Goal: Task Accomplishment & Management: Use online tool/utility

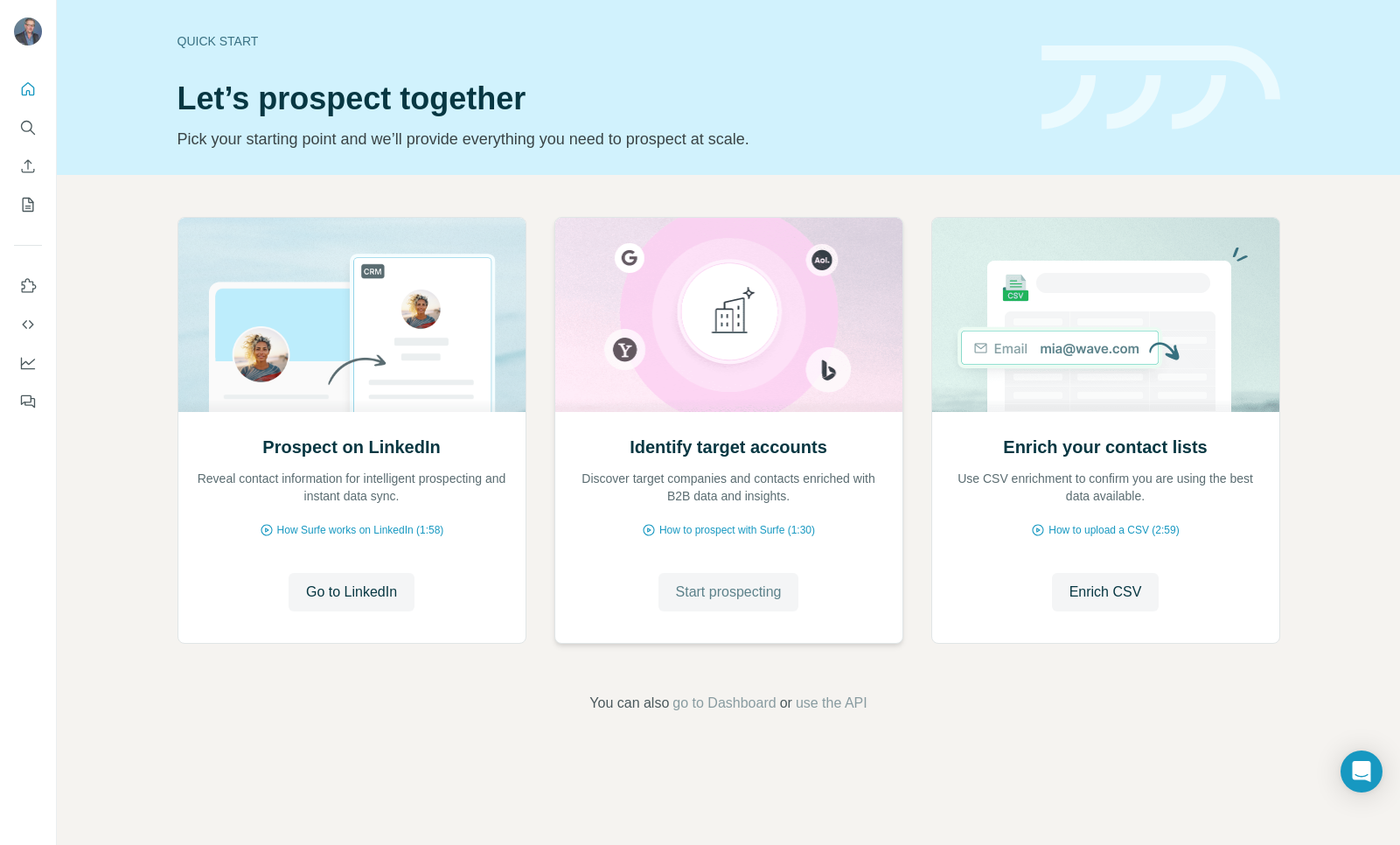
click at [772, 596] on span "Start prospecting" at bounding box center [728, 592] width 105 height 21
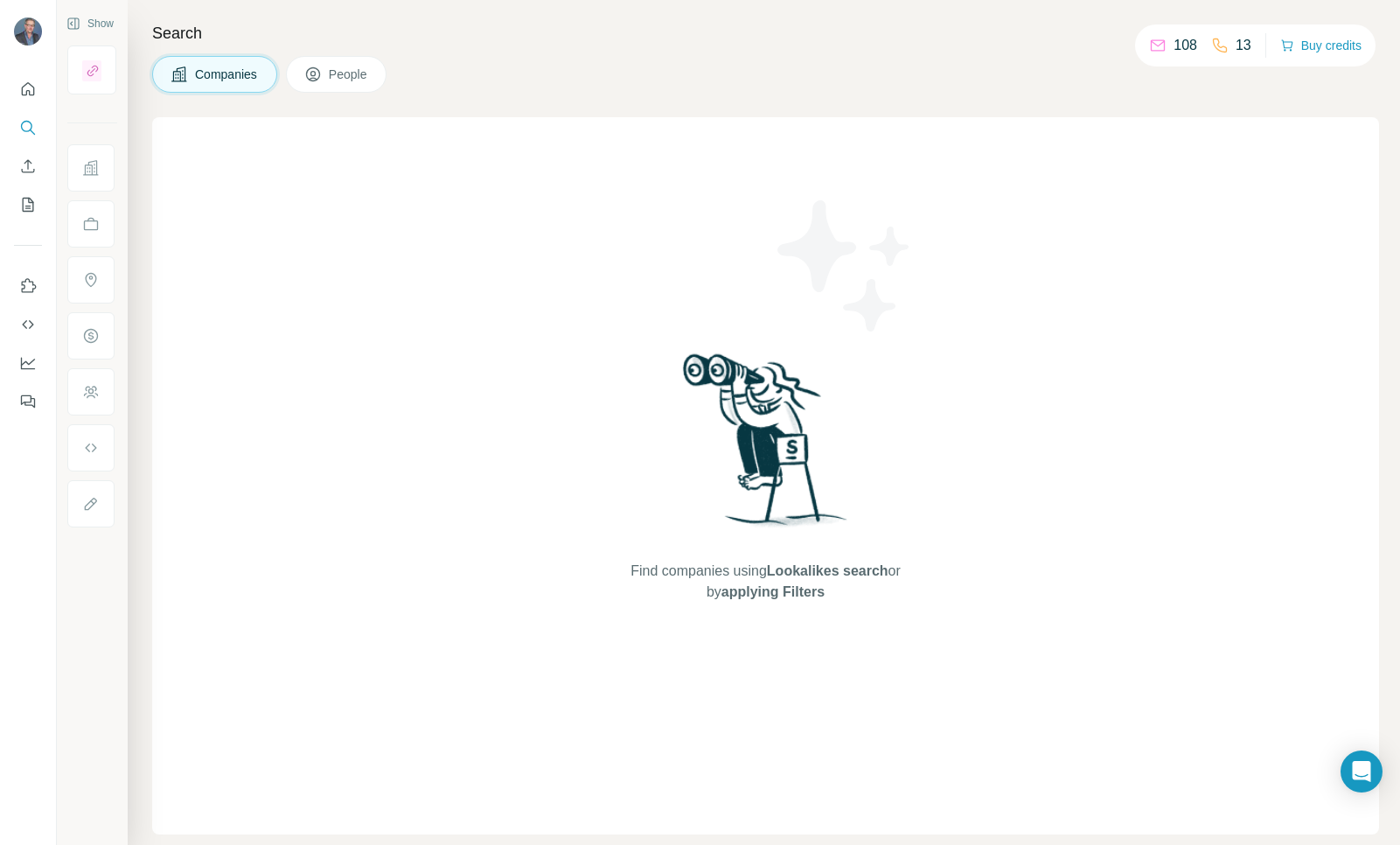
click at [350, 86] on button "People" at bounding box center [337, 74] width 102 height 37
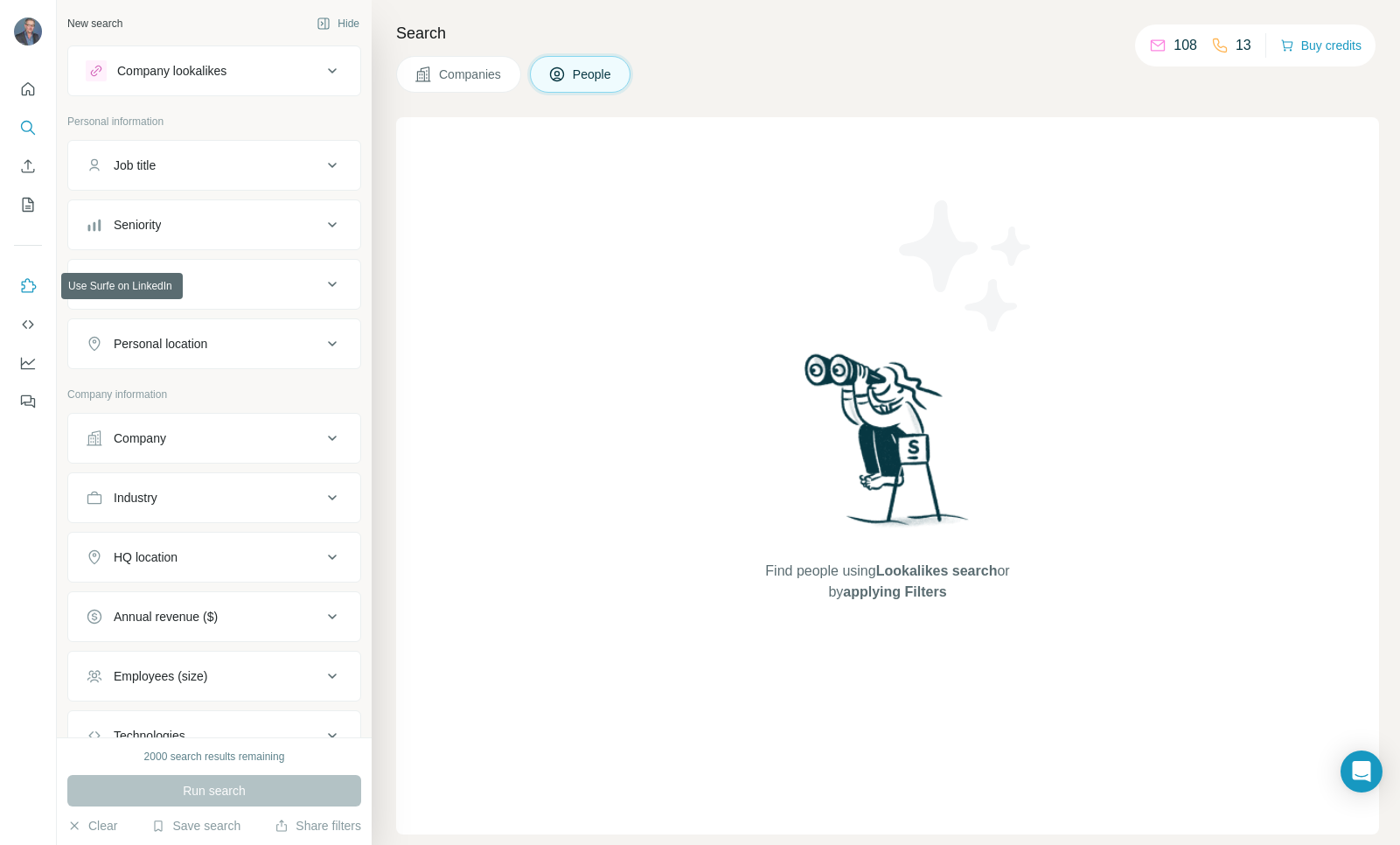
click at [23, 281] on icon "Use Surfe on LinkedIn" at bounding box center [29, 286] width 15 height 14
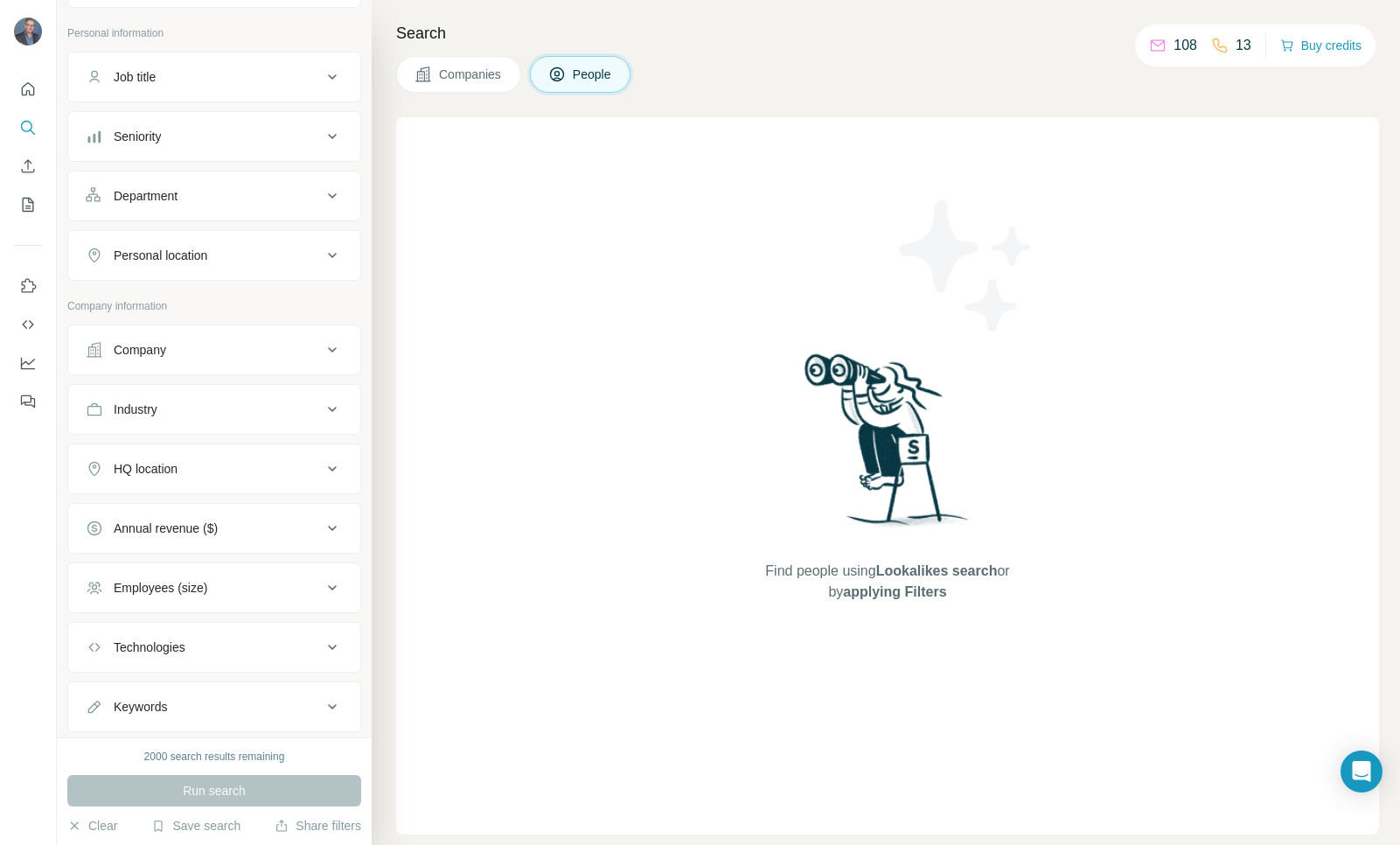
scroll to position [132, 0]
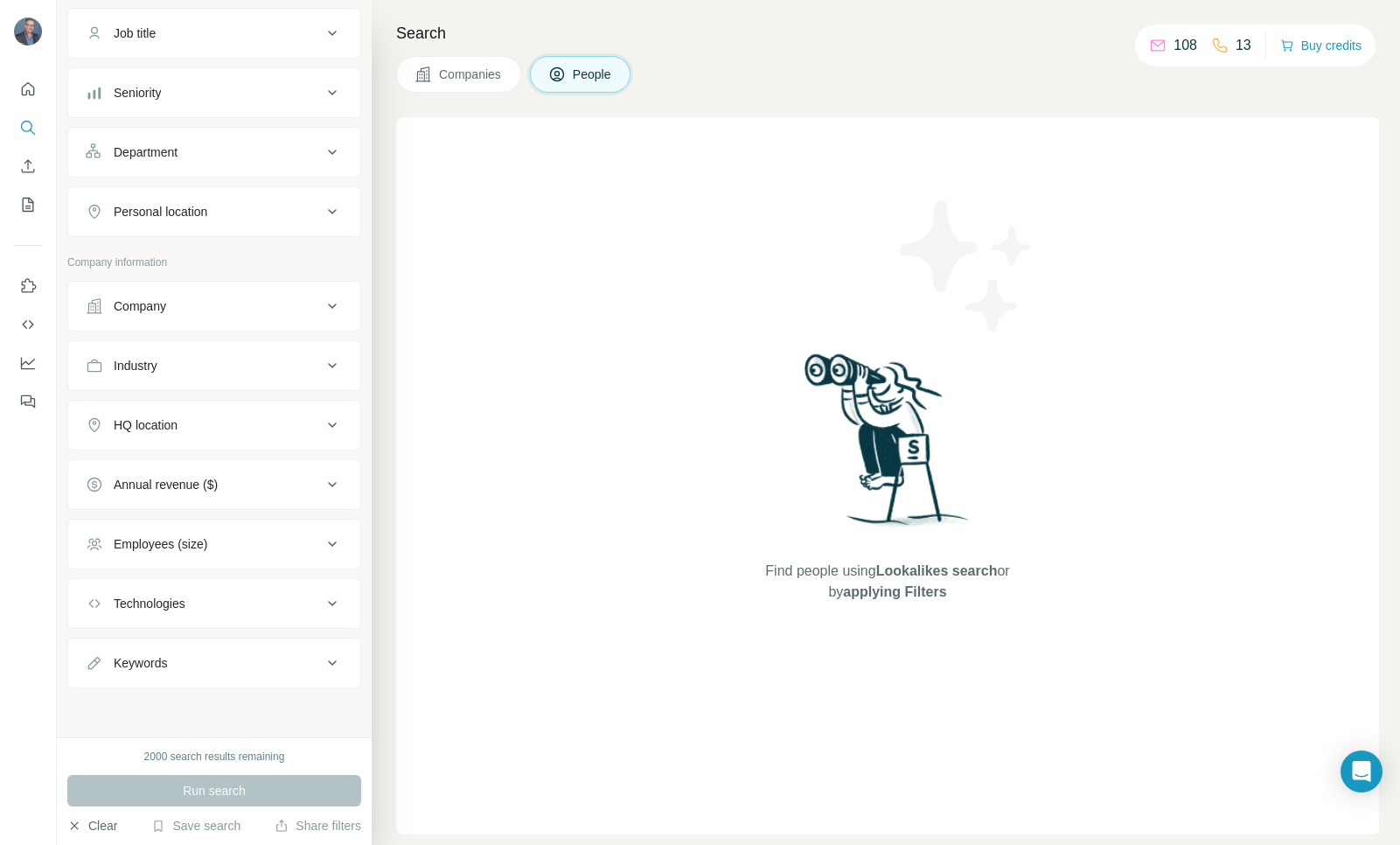
click at [77, 829] on icon "button" at bounding box center [75, 825] width 8 height 8
click at [95, 824] on button "Clear" at bounding box center [92, 825] width 50 height 17
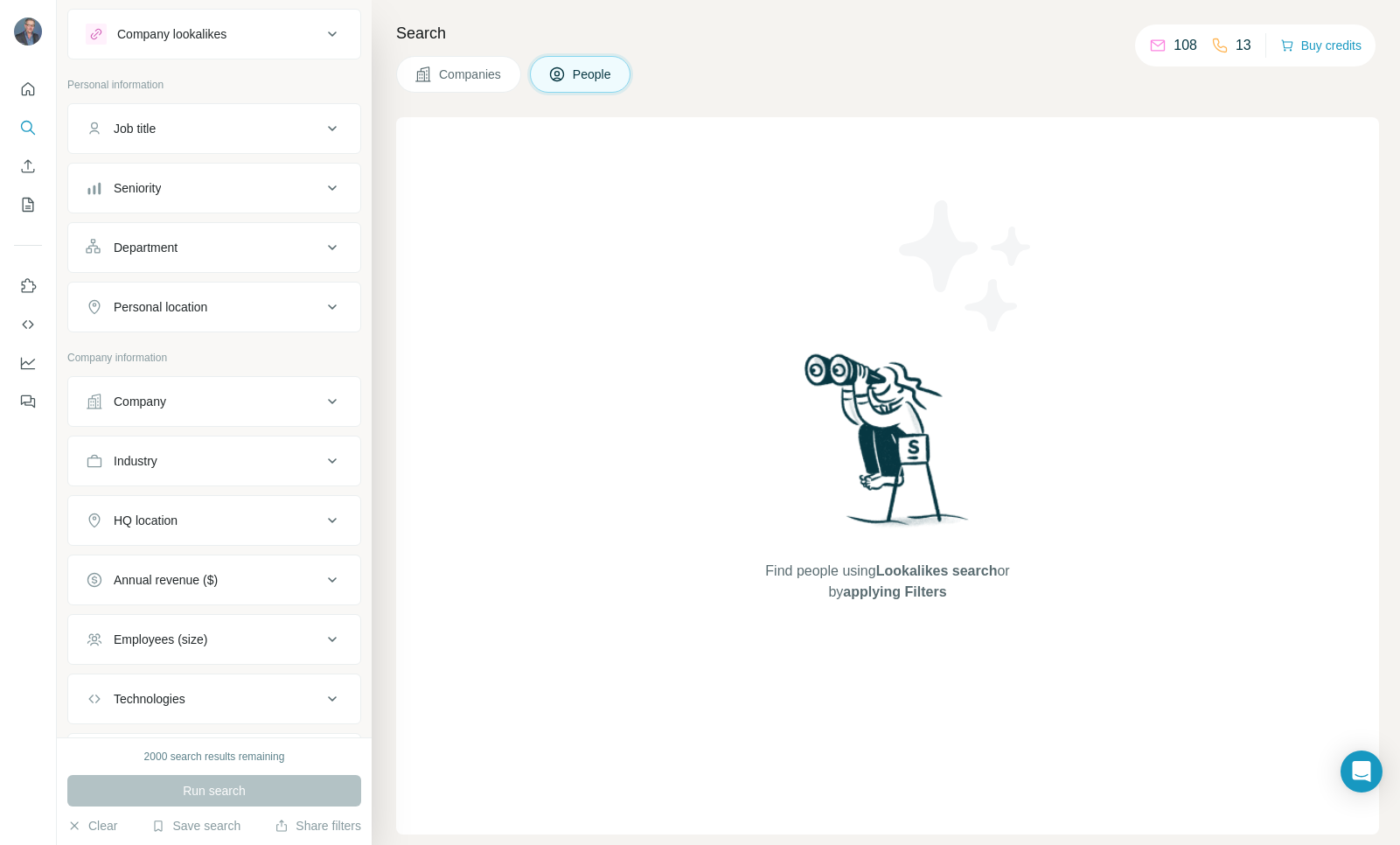
scroll to position [0, 0]
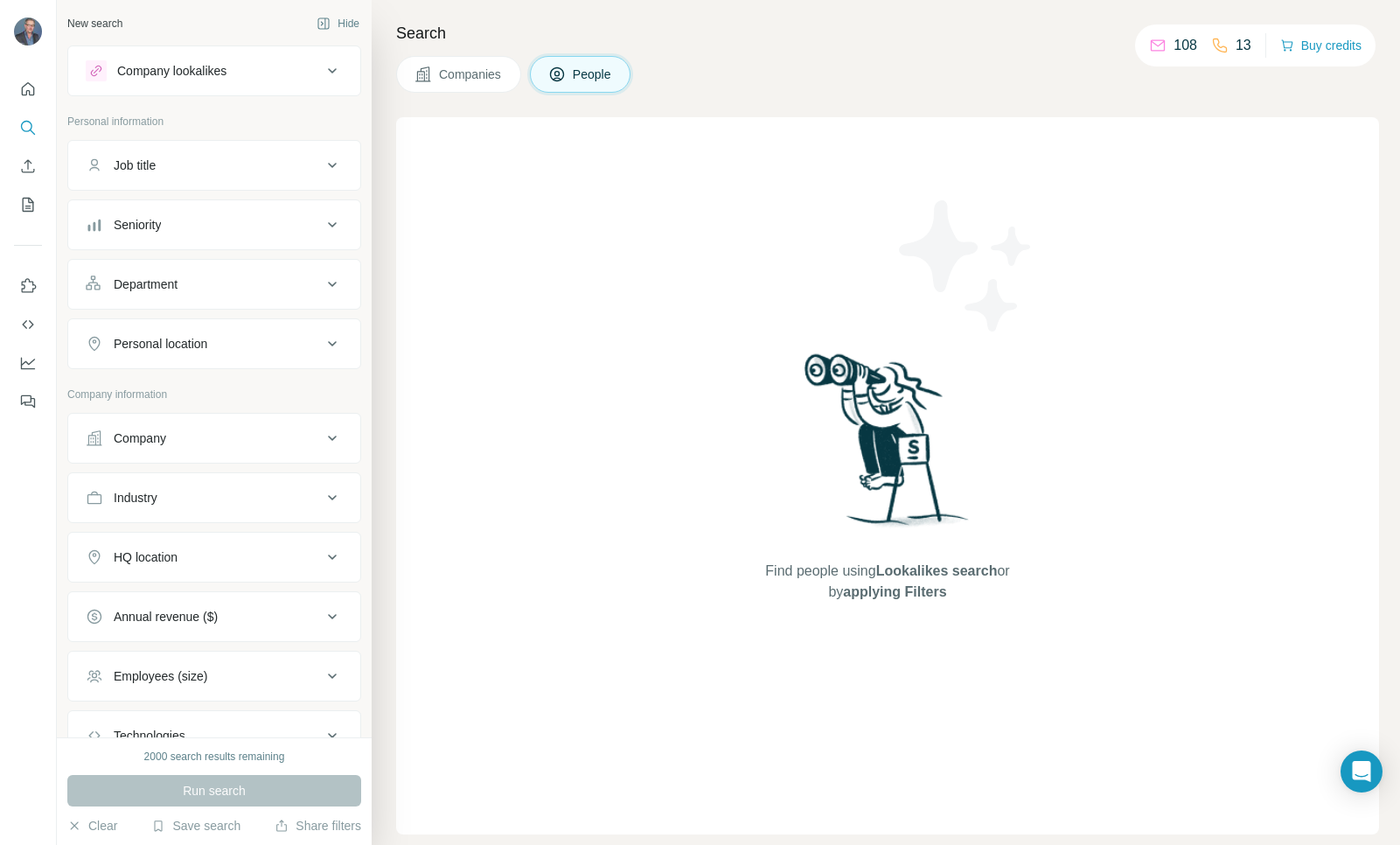
click at [330, 68] on icon at bounding box center [331, 70] width 21 height 21
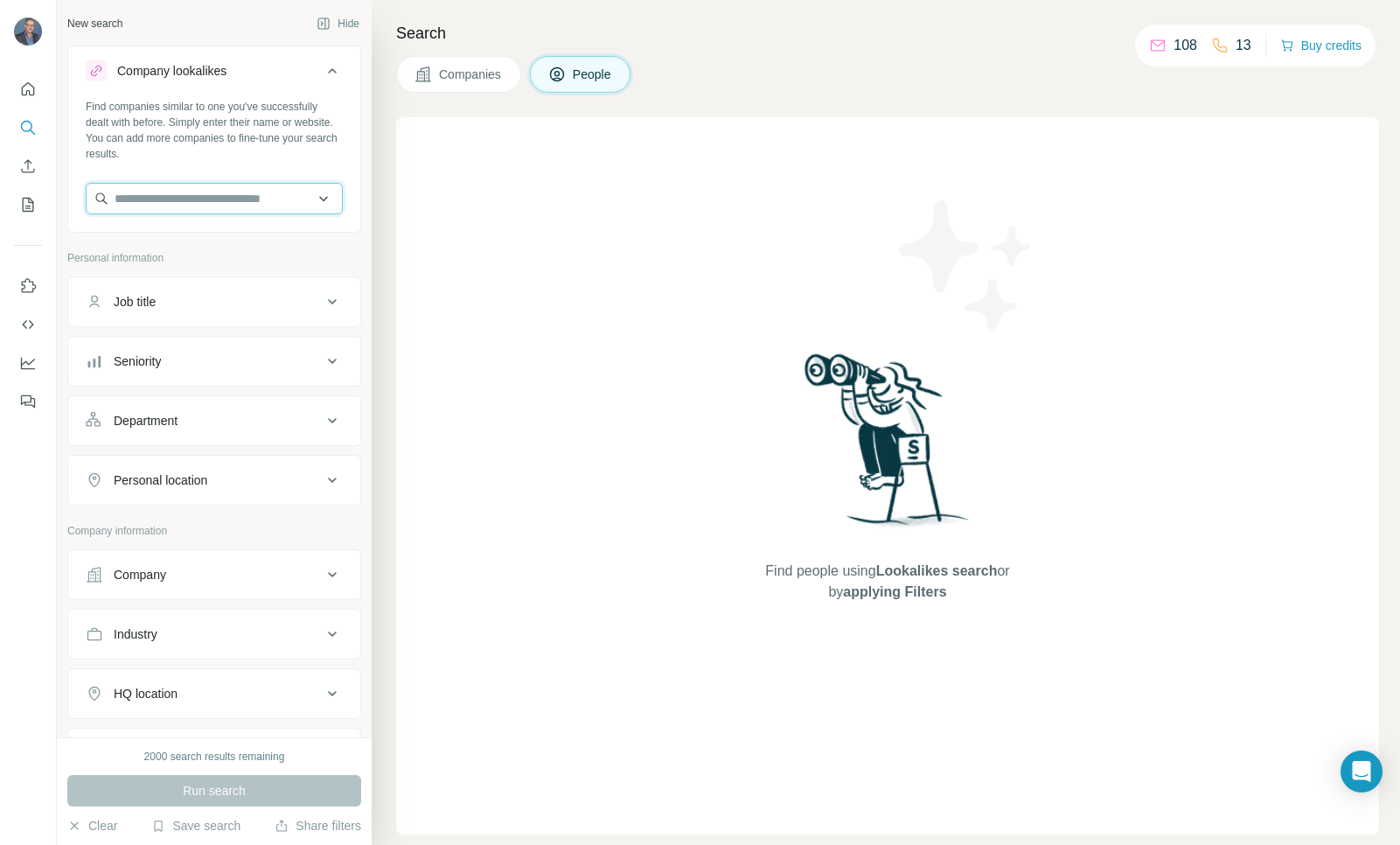
click at [318, 199] on input "text" at bounding box center [213, 198] width 257 height 32
click at [303, 267] on div "Personal information" at bounding box center [214, 263] width 294 height 26
click at [572, 77] on button "People" at bounding box center [580, 74] width 102 height 37
click at [624, 457] on div "Find people using Lookalikes search or by applying Filters" at bounding box center [887, 476] width 982 height 717
click at [192, 196] on input "text" at bounding box center [213, 198] width 257 height 32
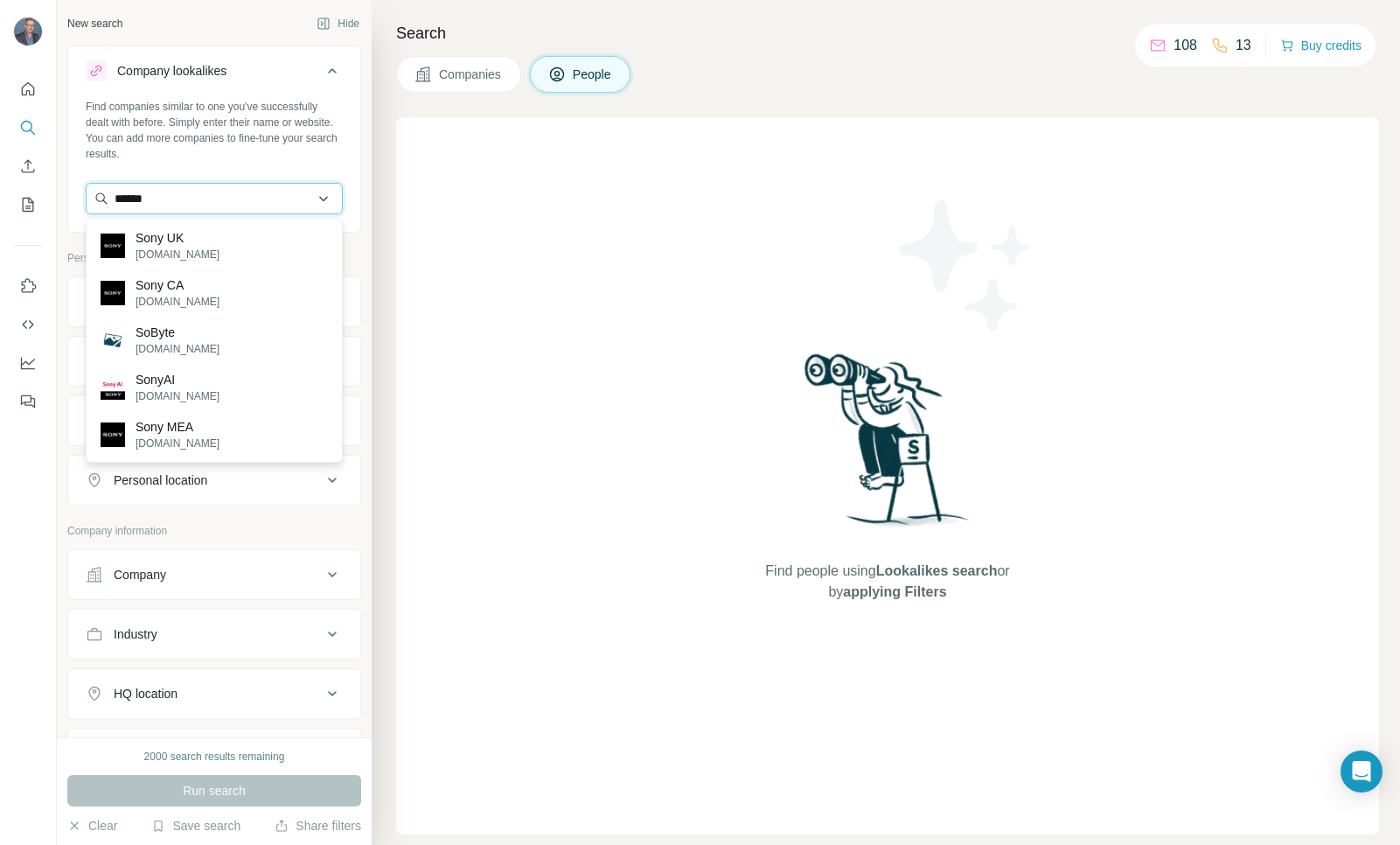
click at [218, 197] on input "******" at bounding box center [213, 198] width 257 height 32
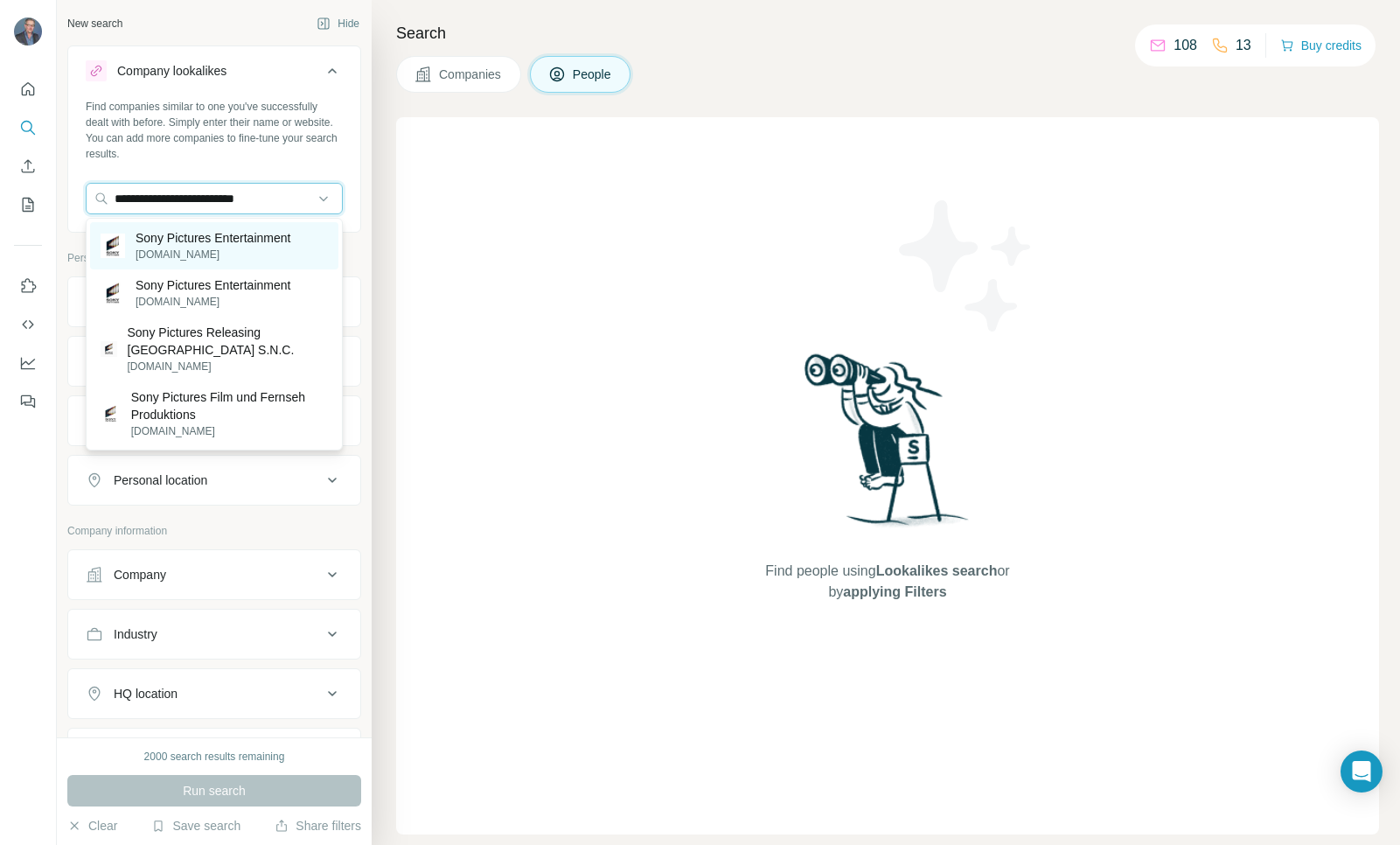
type input "**********"
click at [212, 247] on p "[DOMAIN_NAME]" at bounding box center [213, 254] width 155 height 15
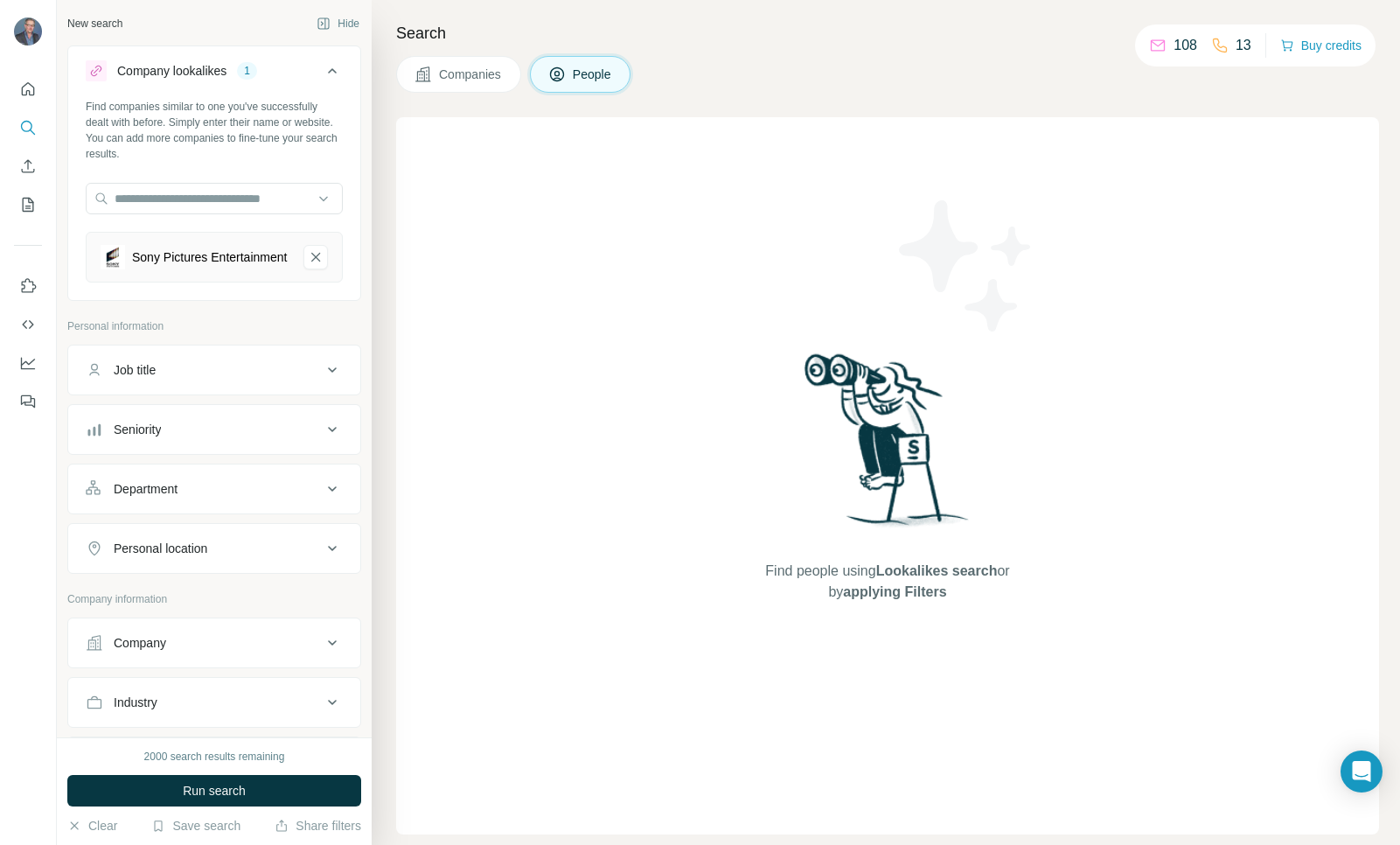
click at [236, 391] on button "Job title" at bounding box center [214, 369] width 292 height 42
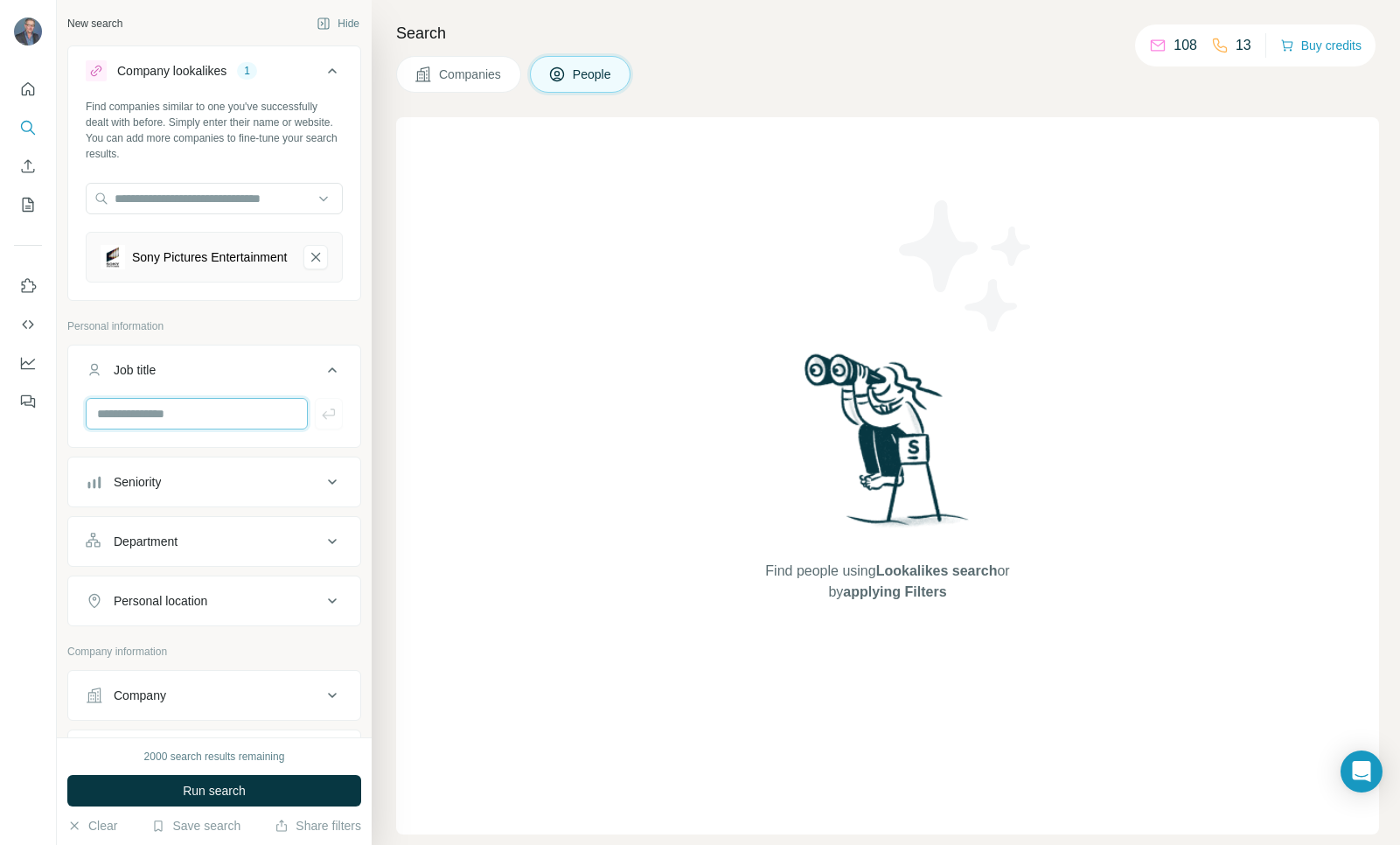
click at [214, 430] on input "text" at bounding box center [196, 413] width 222 height 32
paste input "**********"
type input "**********"
click at [248, 780] on button "Run search" at bounding box center [214, 790] width 294 height 32
